Goal: Transaction & Acquisition: Purchase product/service

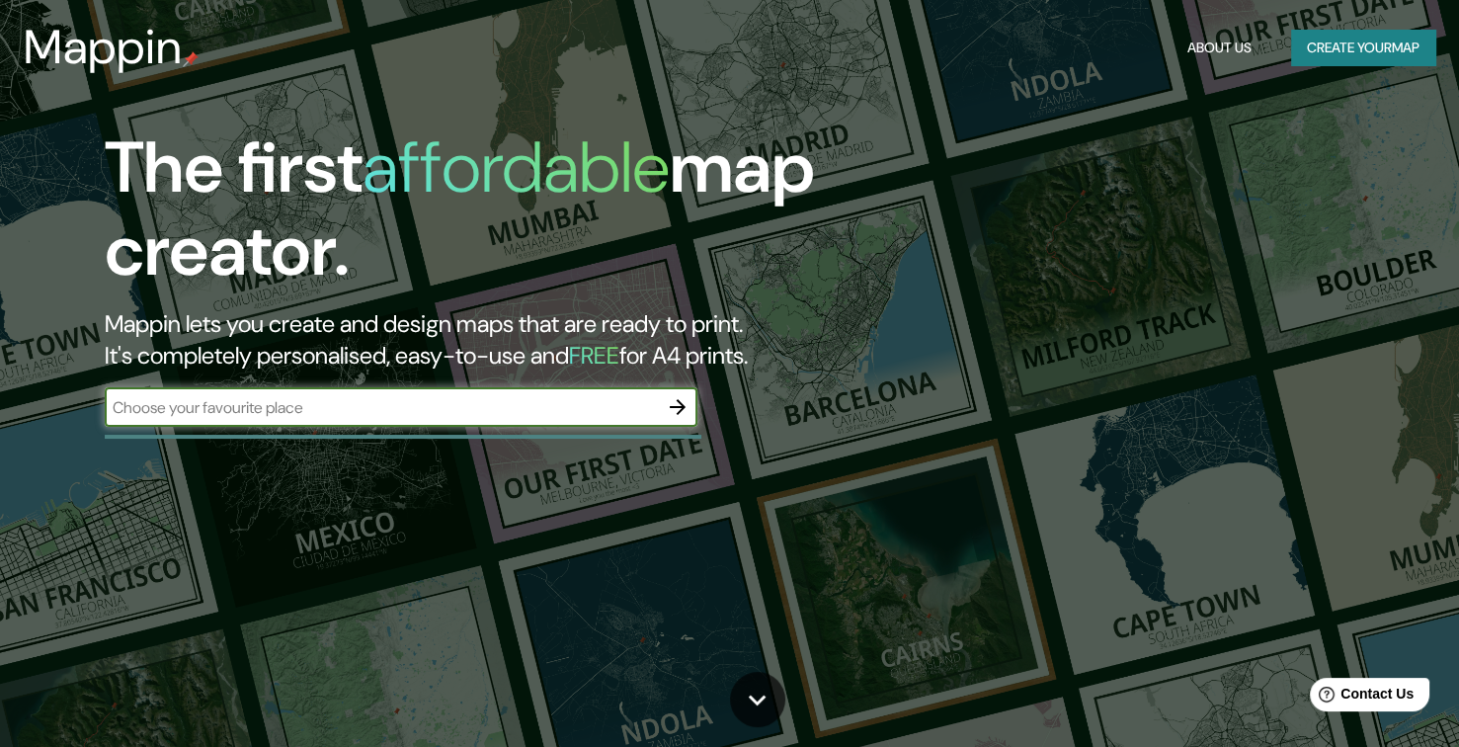
click at [351, 407] on input "text" at bounding box center [381, 407] width 553 height 23
type input "santa fe"
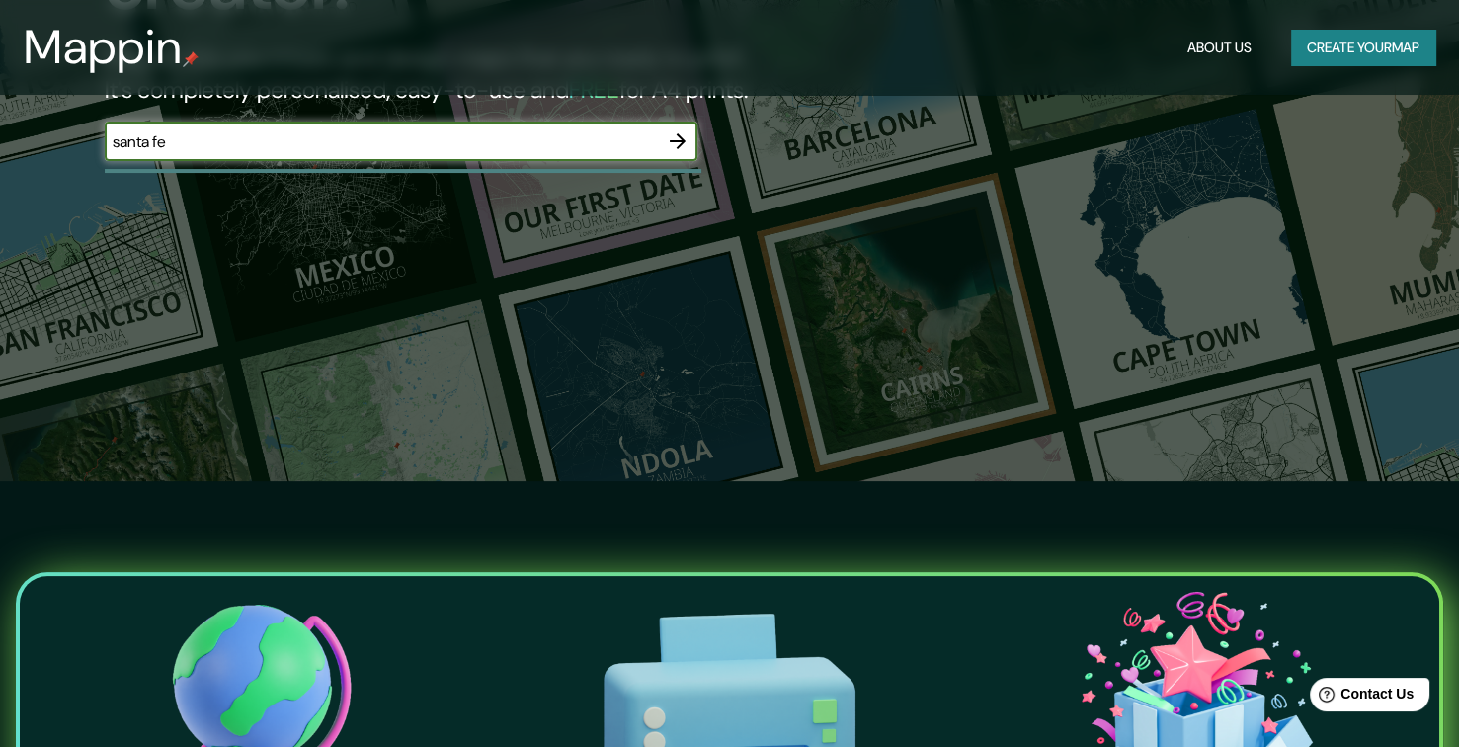
scroll to position [296, 0]
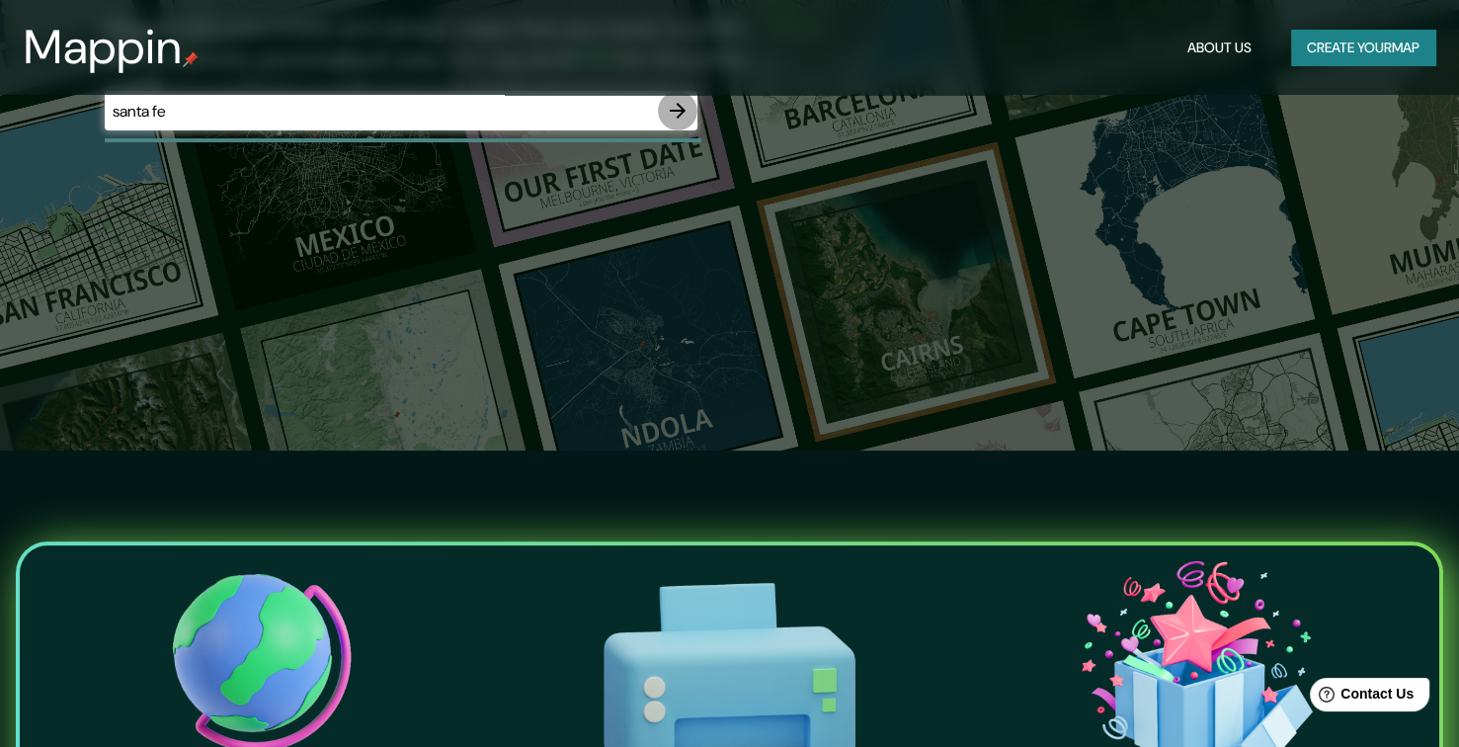
click at [687, 112] on icon "button" at bounding box center [678, 111] width 24 height 24
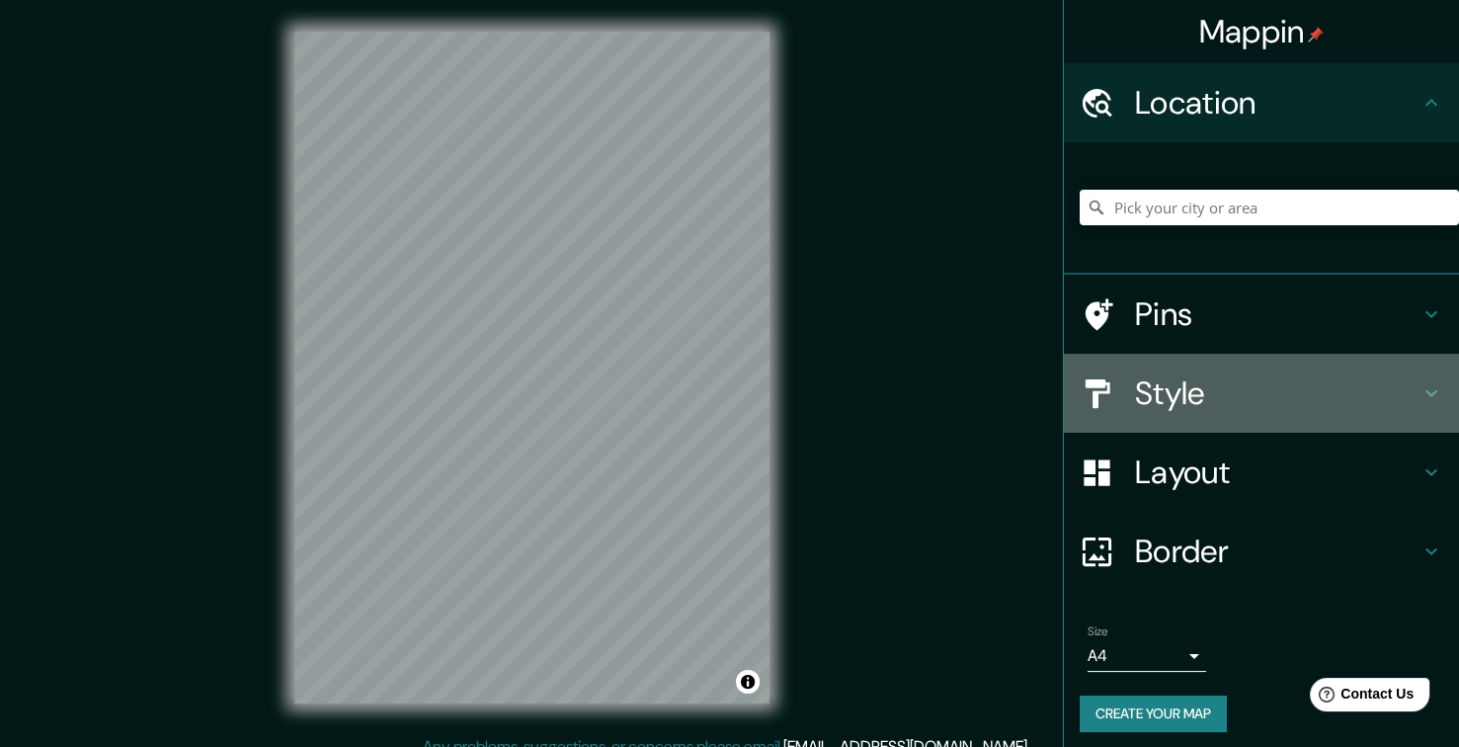
click at [1203, 416] on div "Style" at bounding box center [1261, 393] width 395 height 79
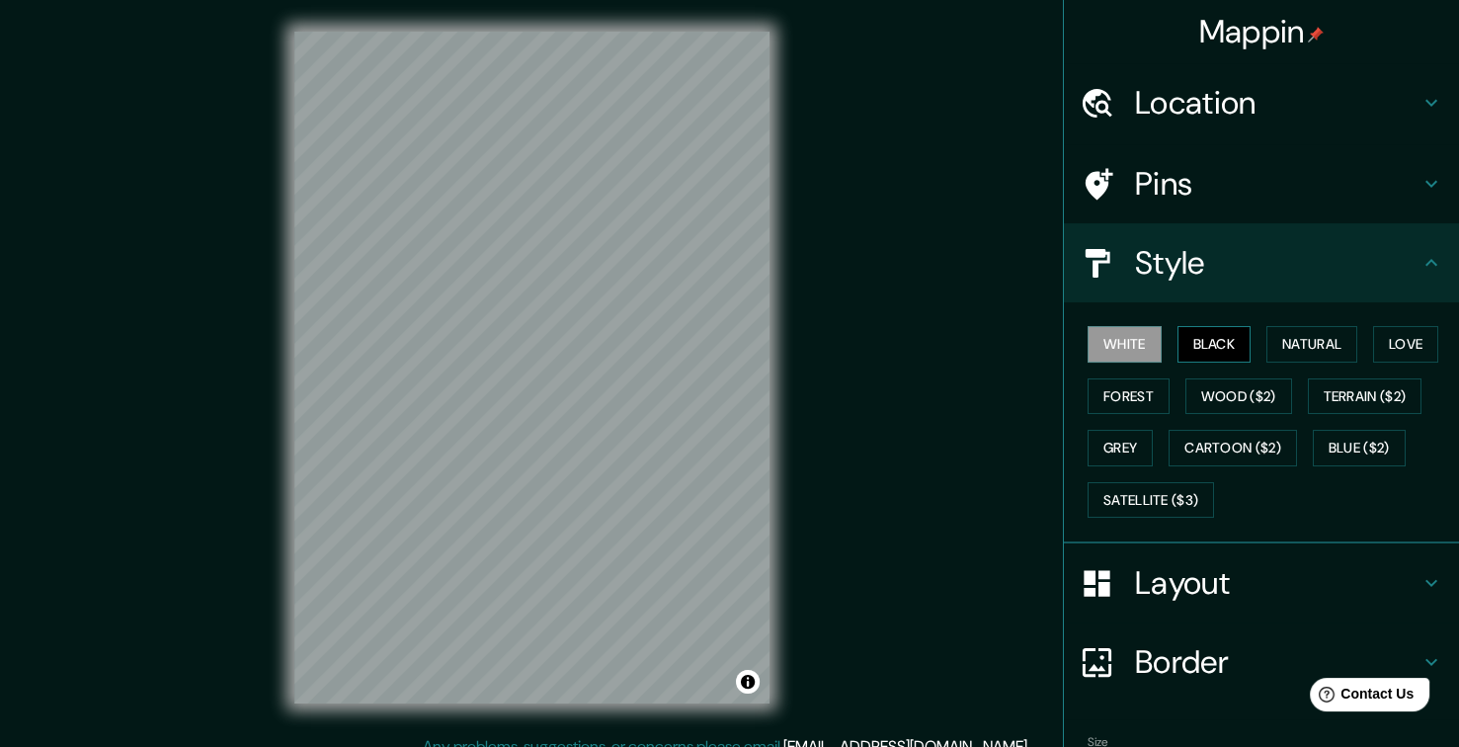
click at [1215, 347] on button "Black" at bounding box center [1215, 344] width 74 height 37
click at [1272, 345] on button "Natural" at bounding box center [1312, 344] width 91 height 37
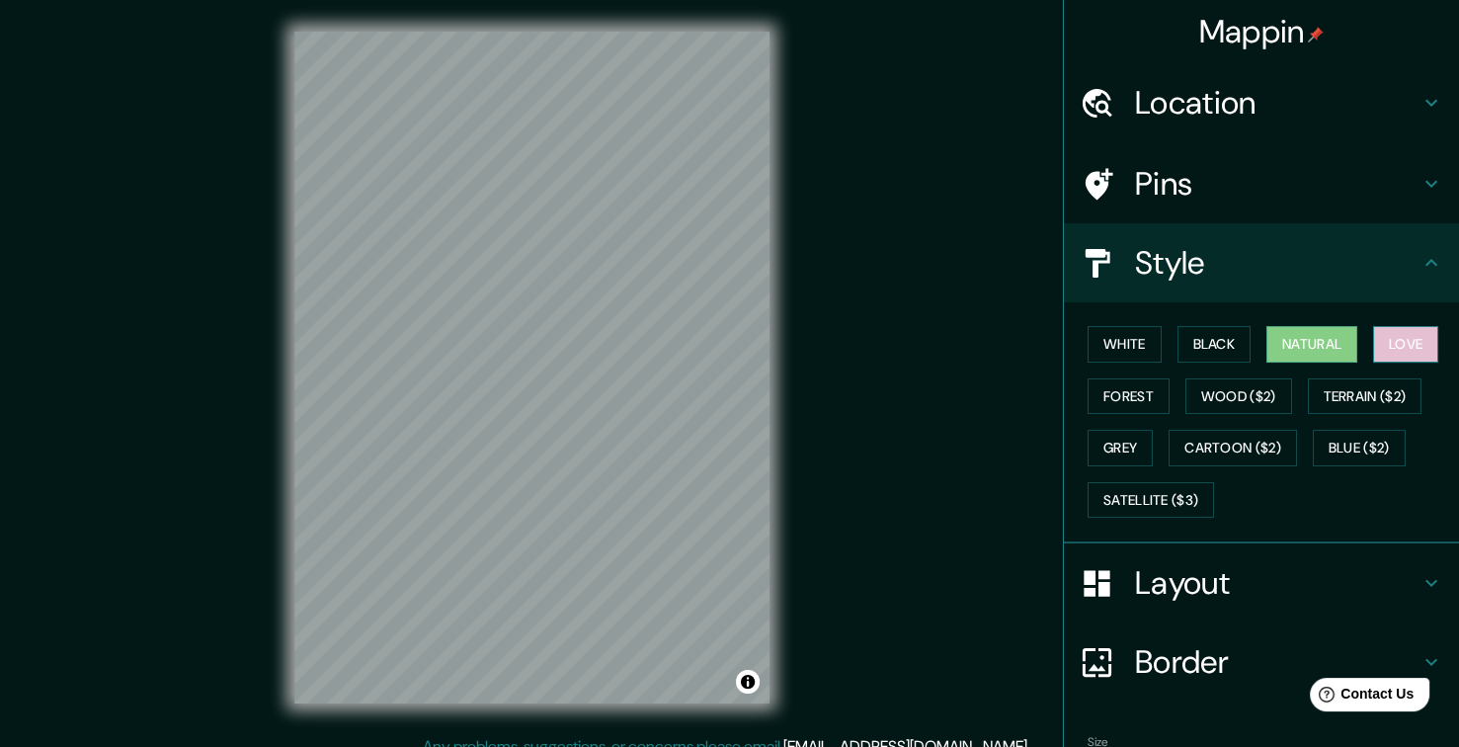
click at [1375, 347] on button "Love" at bounding box center [1405, 344] width 65 height 37
click at [1118, 400] on button "Forest" at bounding box center [1129, 396] width 82 height 37
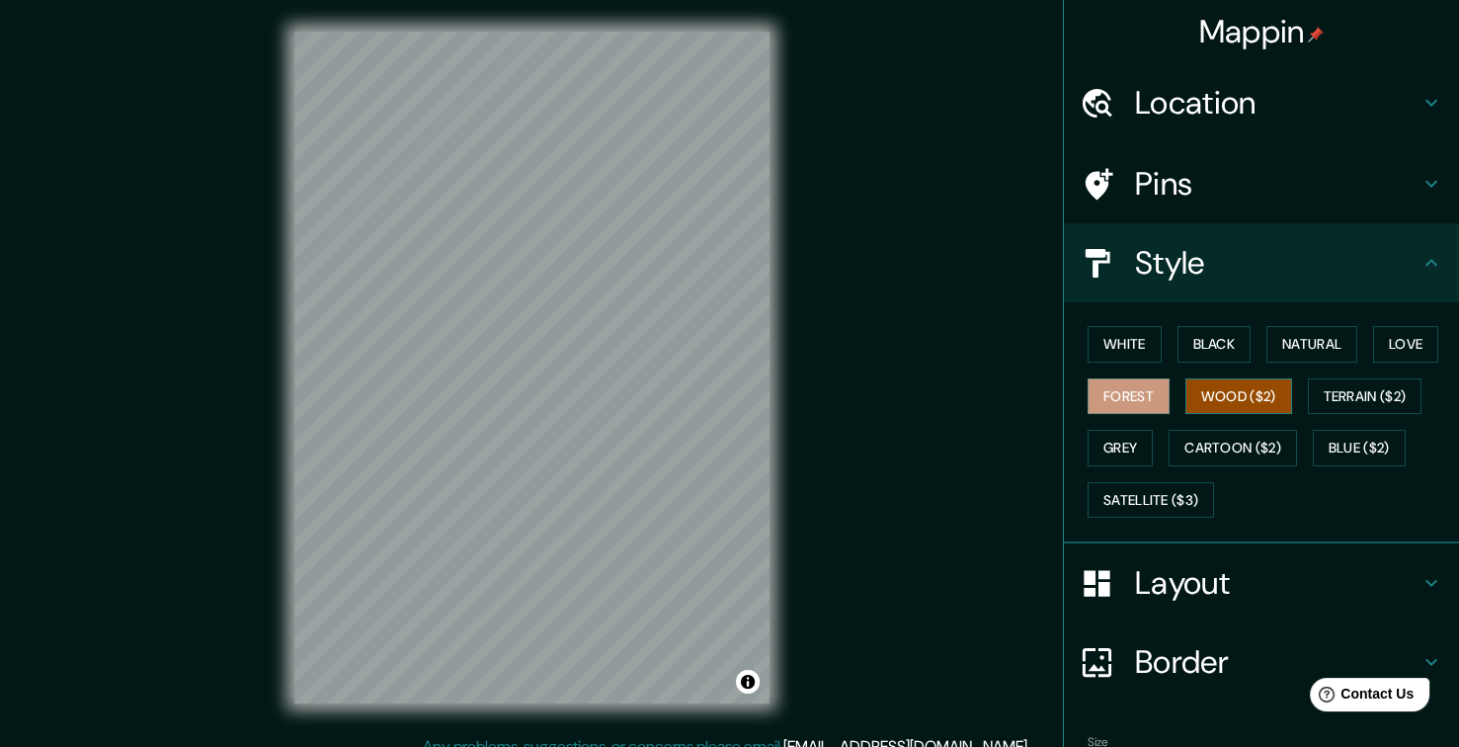
click at [1216, 404] on button "Wood ($2)" at bounding box center [1239, 396] width 107 height 37
click at [1125, 442] on button "Grey" at bounding box center [1120, 448] width 65 height 37
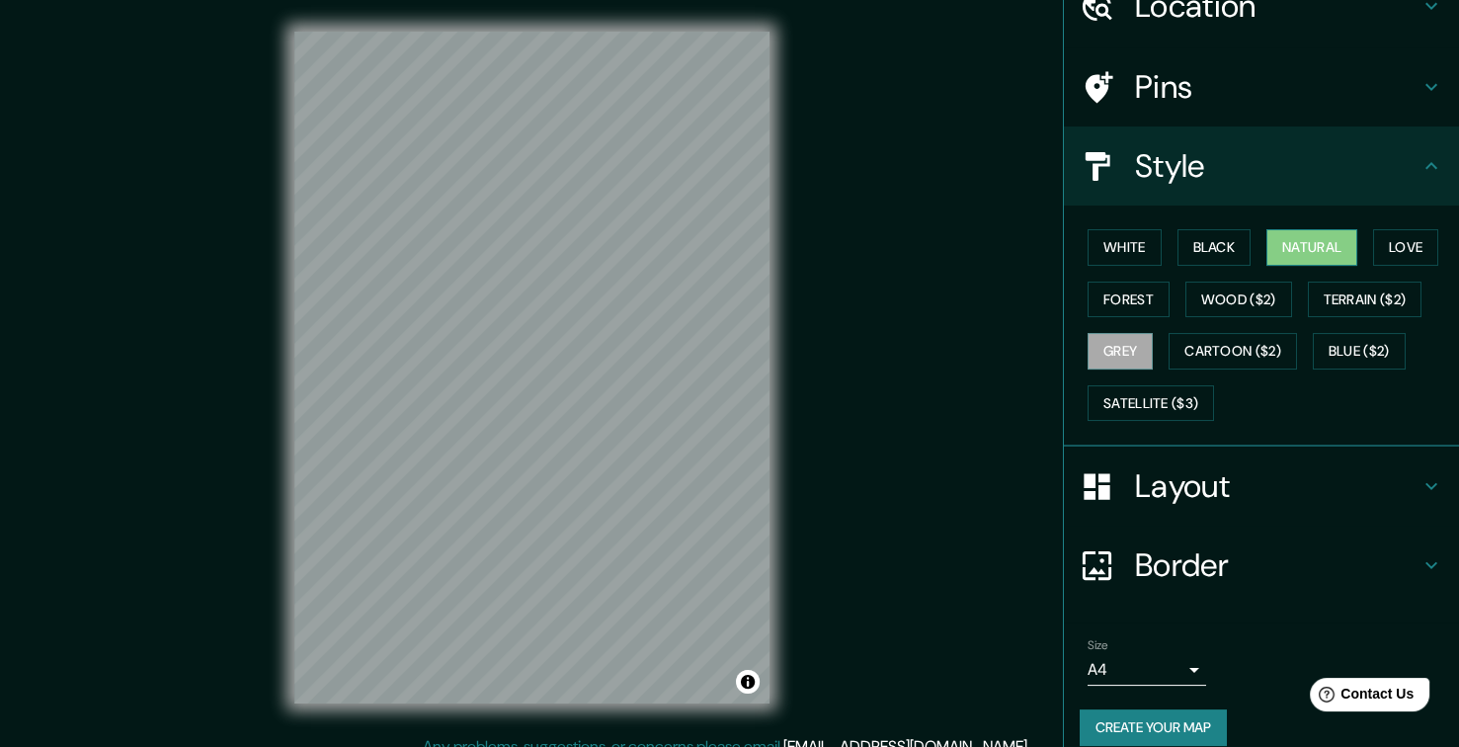
scroll to position [116, 0]
